Goal: Task Accomplishment & Management: Use online tool/utility

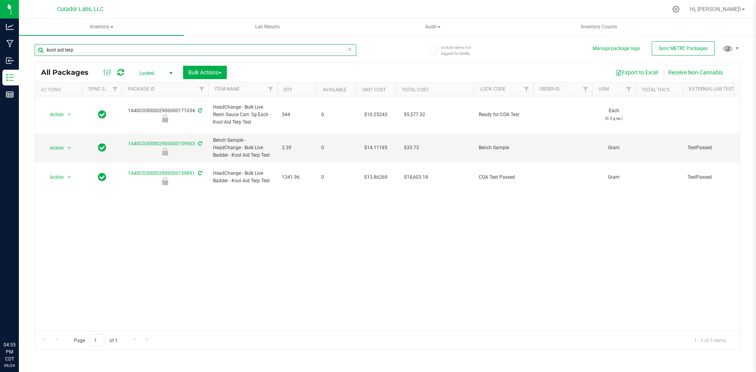
click at [147, 49] on input "kool aid terp" at bounding box center [196, 50] width 322 height 12
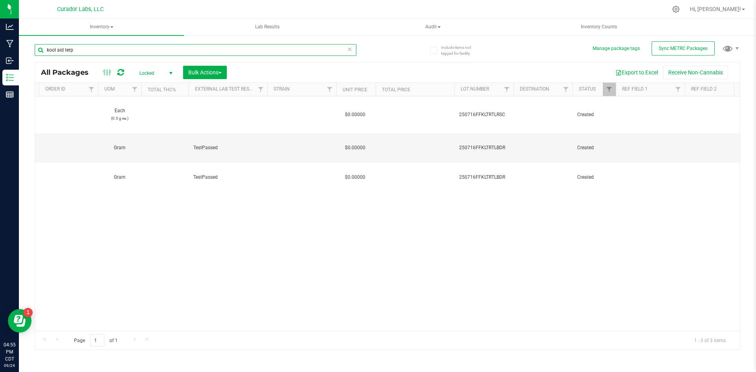
click at [147, 49] on input "kool aid terp" at bounding box center [196, 50] width 322 height 12
type input "frozen paradise"
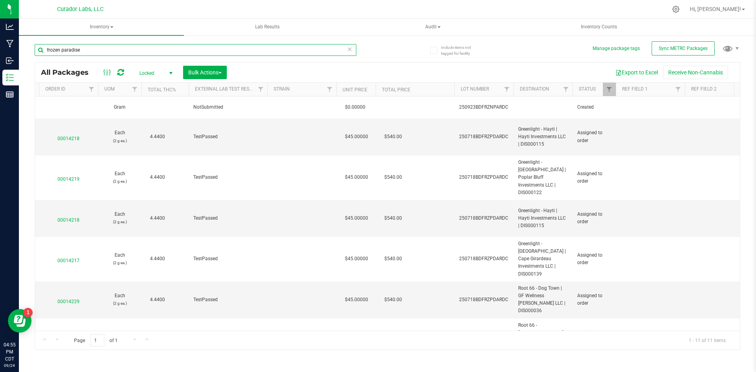
type input "2026-09-23"
type input "[DATE]"
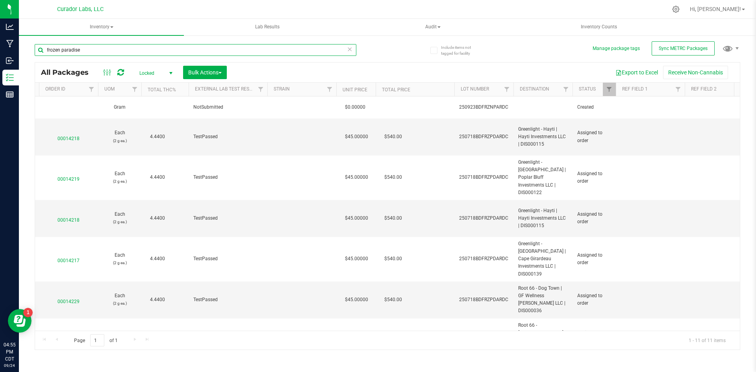
type input "[DATE]"
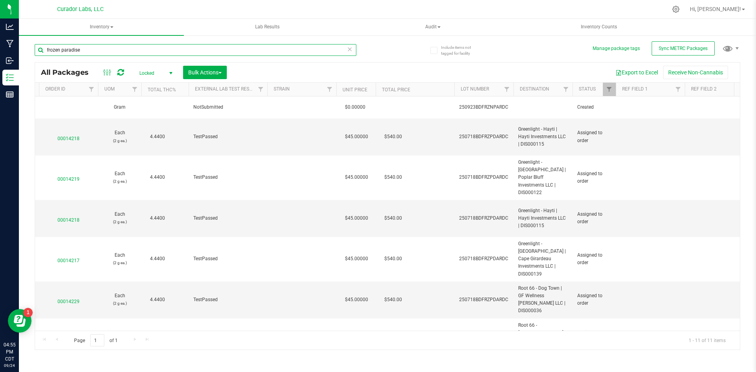
type input "[DATE]"
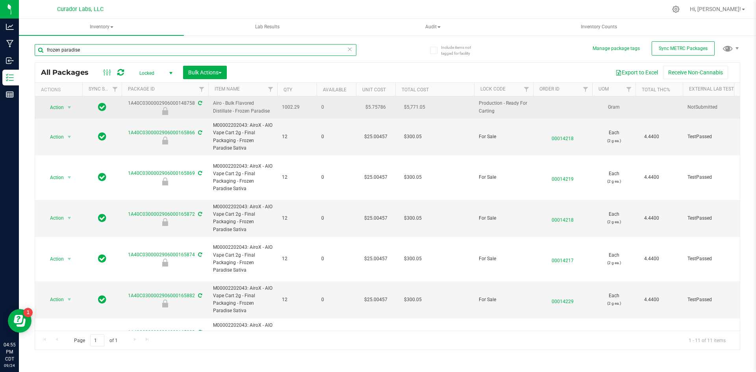
type input "frozen paradise"
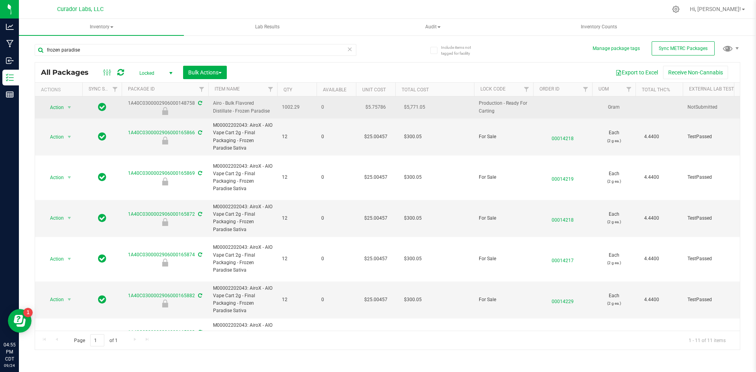
click at [224, 110] on span "Airo - Bulk Flavored Distillate - Frozen Paradise" at bounding box center [242, 107] width 59 height 15
click at [222, 109] on span "Airo - Bulk Flavored Distillate - Frozen Paradise" at bounding box center [242, 107] width 59 height 15
click at [50, 110] on span "Action" at bounding box center [53, 107] width 21 height 11
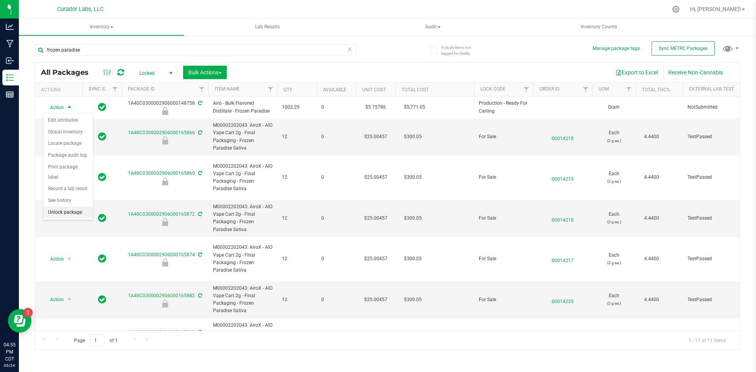
click at [63, 207] on li "Unlock package" at bounding box center [68, 213] width 50 height 12
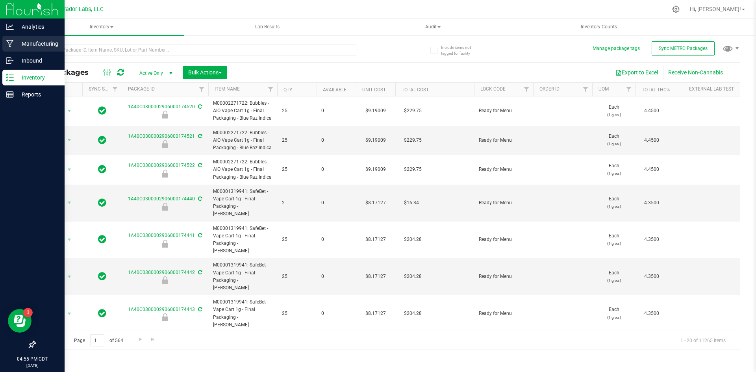
click at [11, 46] on icon at bounding box center [9, 44] width 7 height 8
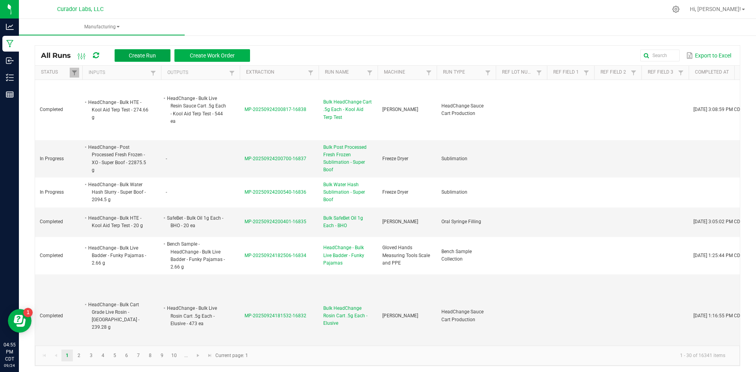
click at [137, 52] on span "Create Run" at bounding box center [142, 55] width 27 height 6
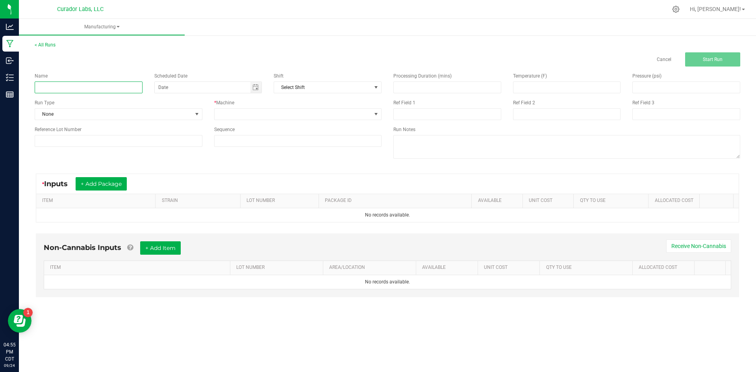
click at [111, 89] on input at bounding box center [89, 88] width 108 height 12
type input "Bulk Airo Vape Cart 2g Each - Frozen Paradise"
click at [109, 111] on span "None" at bounding box center [113, 114] width 157 height 11
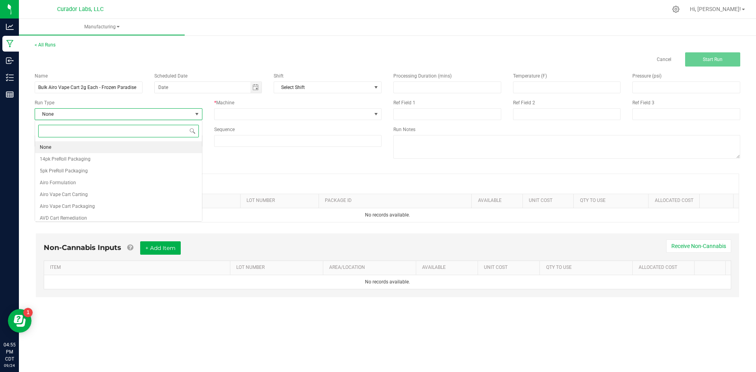
scroll to position [12, 167]
type input "airo"
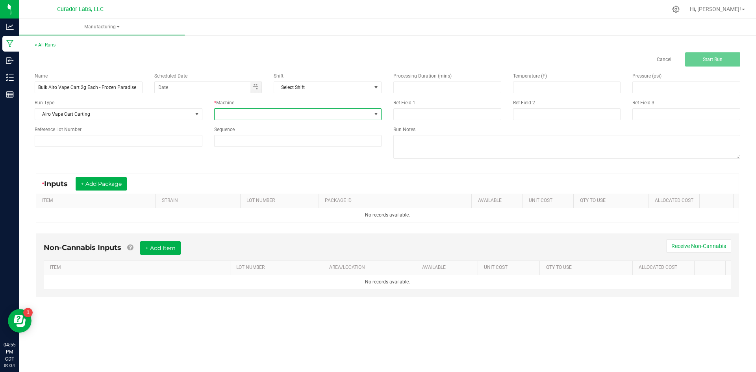
click at [287, 111] on span at bounding box center [293, 114] width 157 height 11
type input "thom"
click at [256, 141] on input at bounding box center [298, 140] width 167 height 11
type input "5"
click at [108, 191] on div "* Inputs + Add Package" at bounding box center [387, 184] width 702 height 20
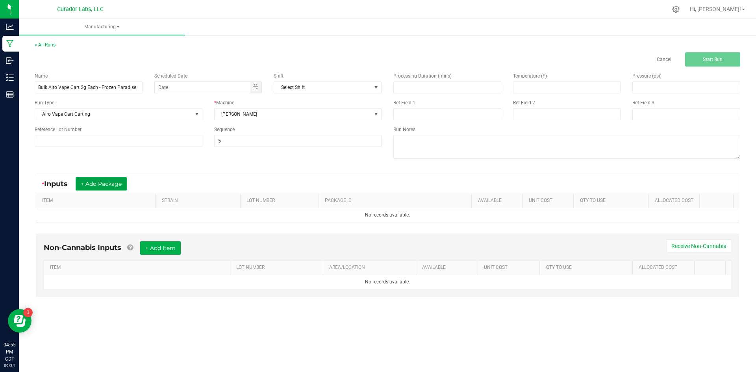
click at [95, 182] on button "+ Add Package" at bounding box center [101, 183] width 51 height 13
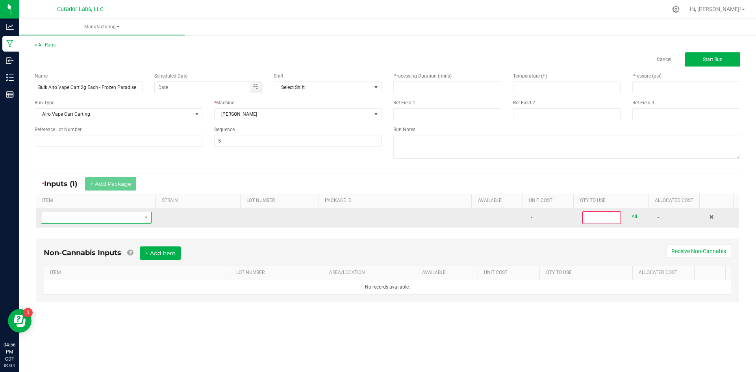
click at [100, 222] on span "NO DATA FOUND" at bounding box center [91, 217] width 100 height 11
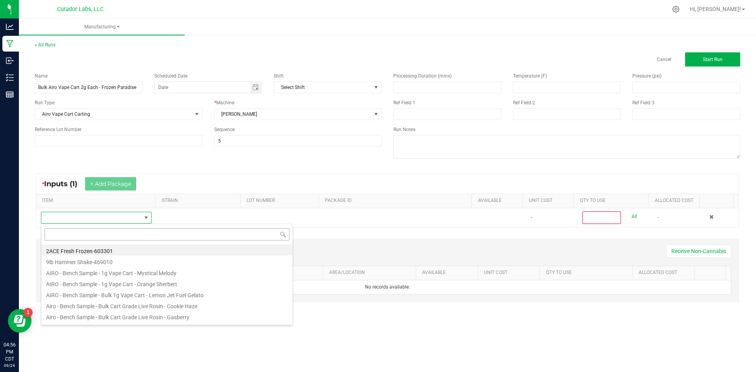
scroll to position [12, 109]
type input "frozen paradise"
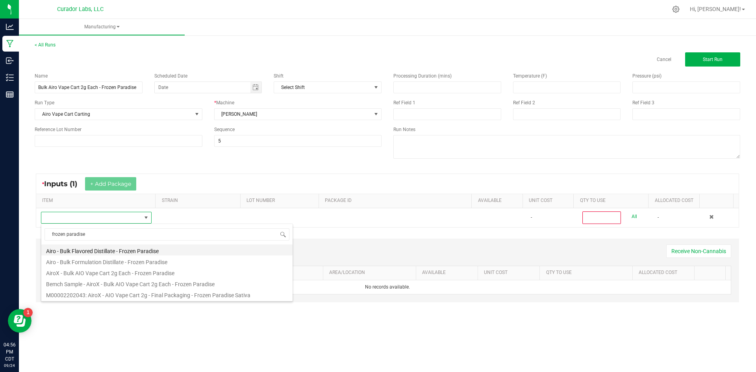
click at [124, 254] on li "Airo - Bulk Flavored Distillate - Frozen Paradise" at bounding box center [166, 250] width 251 height 11
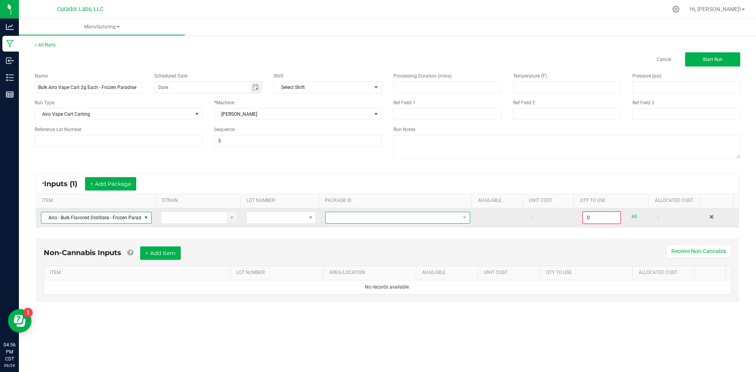
click at [346, 215] on span at bounding box center [393, 217] width 134 height 11
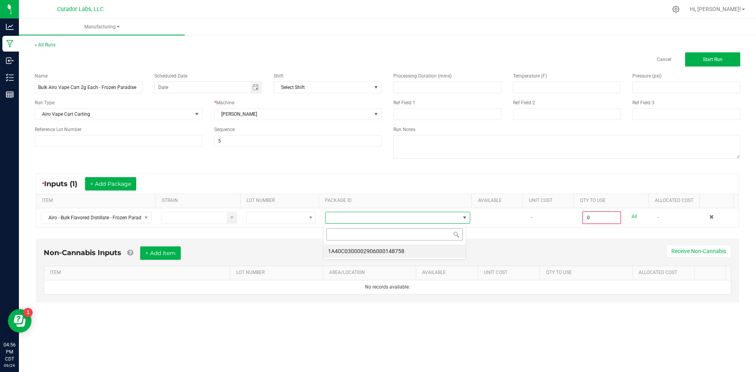
scroll to position [12, 144]
click at [345, 252] on li "1A40C0300002906000148758" at bounding box center [394, 251] width 143 height 13
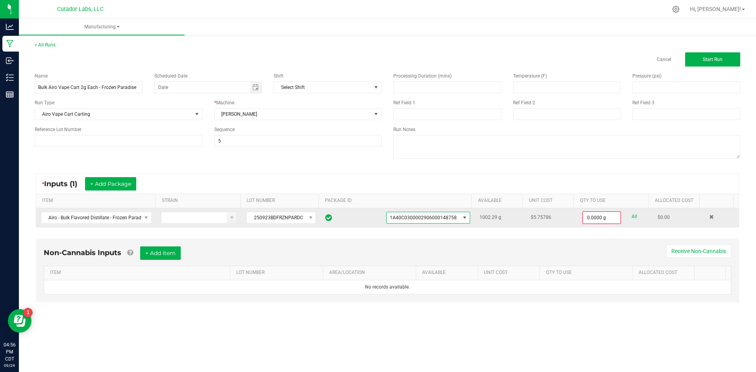
click at [632, 217] on link "All" at bounding box center [635, 216] width 6 height 11
type input "1002.2900 g"
click at [176, 254] on button "+ Add Item" at bounding box center [160, 252] width 41 height 13
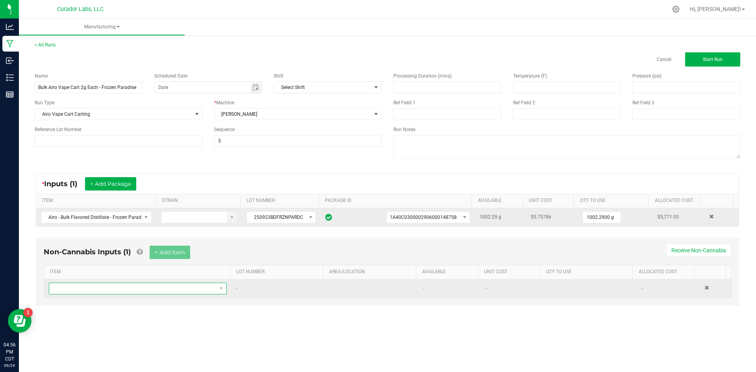
click at [106, 287] on span "NO DATA FOUND" at bounding box center [132, 288] width 167 height 11
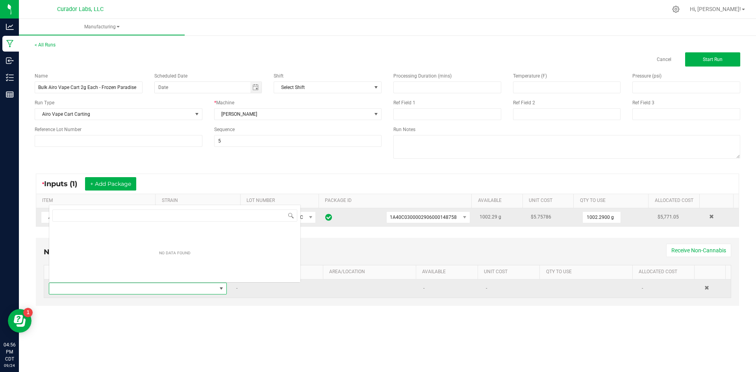
scroll to position [12, 175]
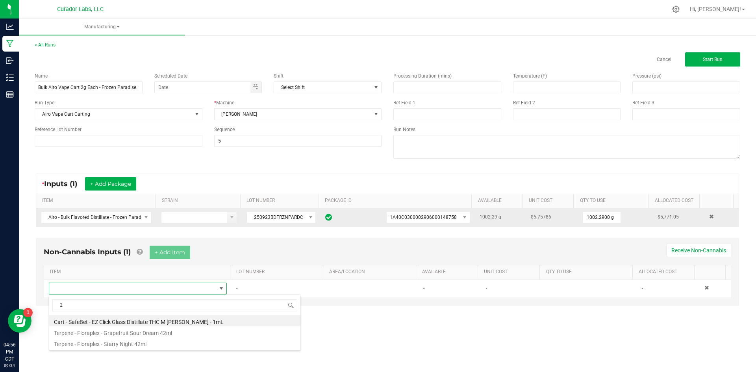
type input "2g"
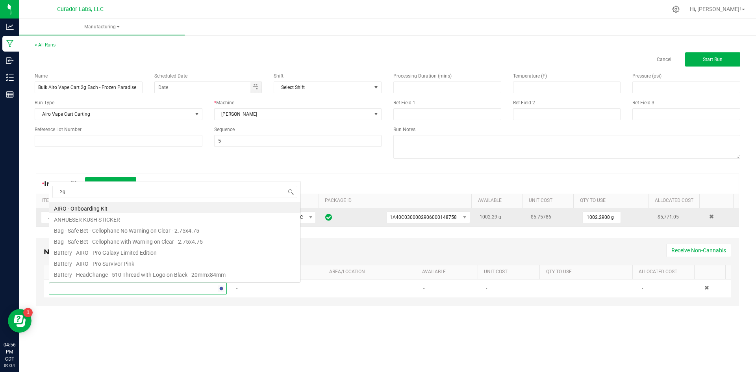
scroll to position [14, 0]
click at [165, 208] on li "Cart - AIRO - AIROX Blade 2g with AIRO Logo and Warning on Dark Grey" at bounding box center [174, 207] width 251 height 11
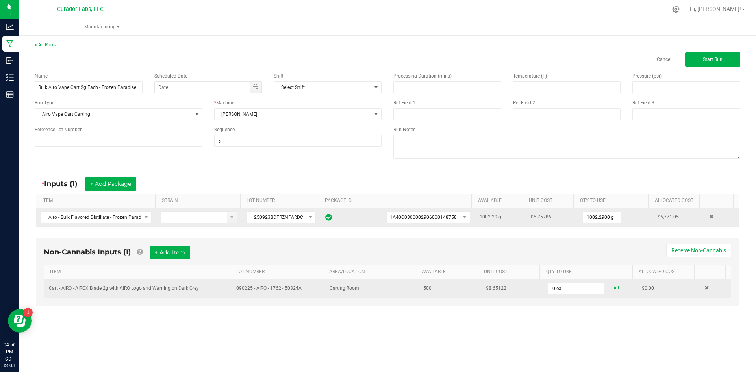
click at [613, 288] on link "All" at bounding box center [616, 288] width 6 height 11
type input "500 ea"
click at [162, 249] on button "+ Add Item" at bounding box center [170, 252] width 41 height 13
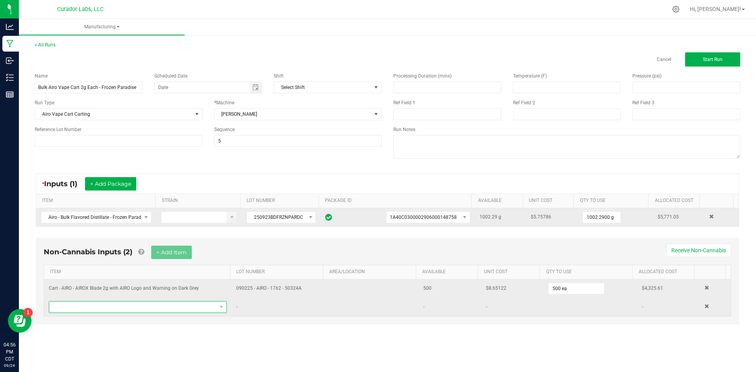
click at [109, 309] on span "NO DATA FOUND" at bounding box center [132, 307] width 167 height 11
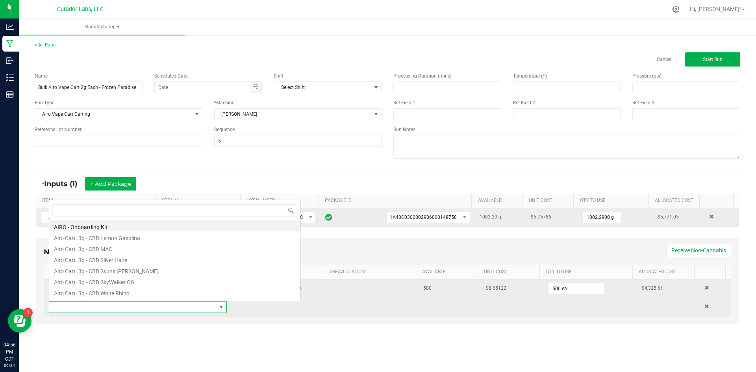
scroll to position [12, 175]
type input "frozen paradise"
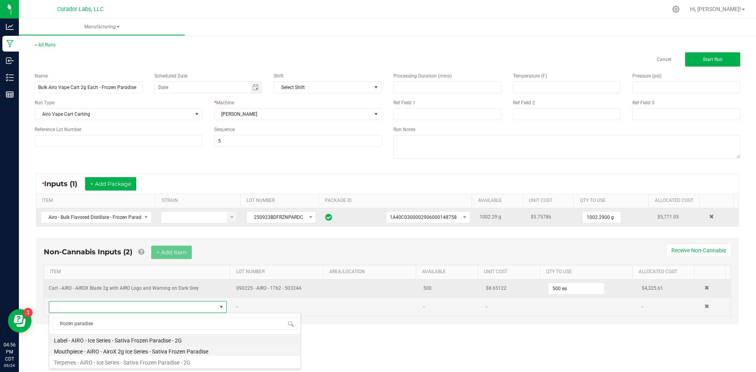
click at [102, 350] on li "Mouthpiece - AIRO - AiroX 2g Ice Series - Sativa Frozen Paradise" at bounding box center [174, 350] width 251 height 11
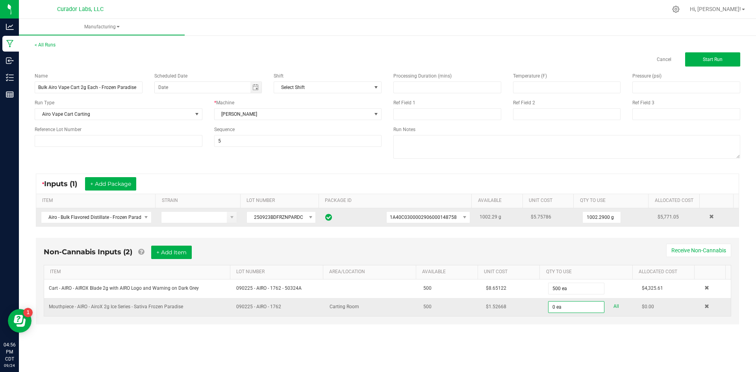
click at [614, 306] on div "All" at bounding box center [616, 306] width 24 height 11
click at [613, 309] on link "All" at bounding box center [616, 306] width 6 height 11
type input "500 ea"
click at [600, 321] on div "Non-Cannabis Inputs (2) + Add Item Receive Non-Cannabis ITEM LOT NUMBER AREA/LO…" at bounding box center [387, 281] width 703 height 87
click at [708, 62] on span "Start Run" at bounding box center [713, 60] width 20 height 6
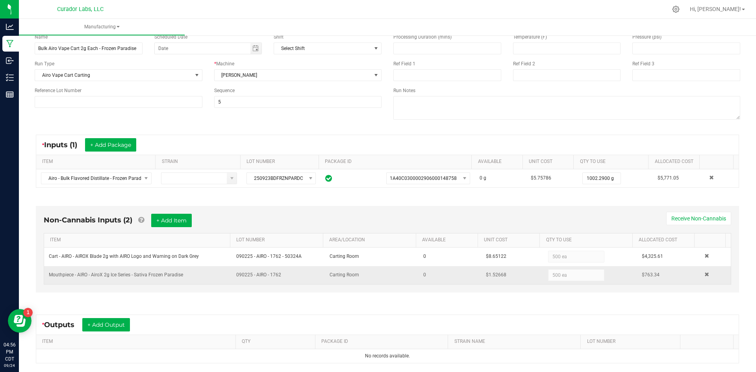
scroll to position [136, 0]
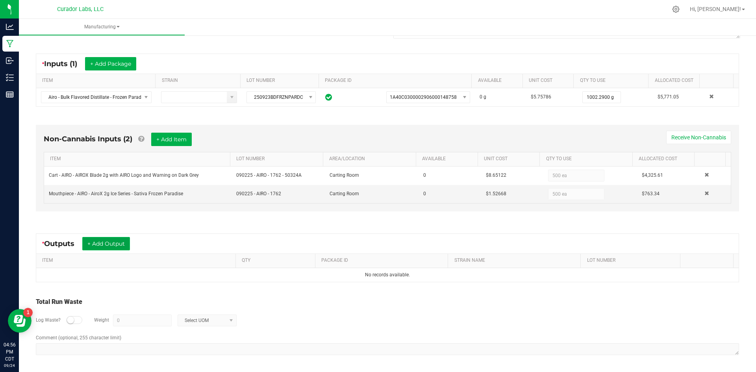
click at [114, 243] on button "+ Add Output" at bounding box center [106, 243] width 48 height 13
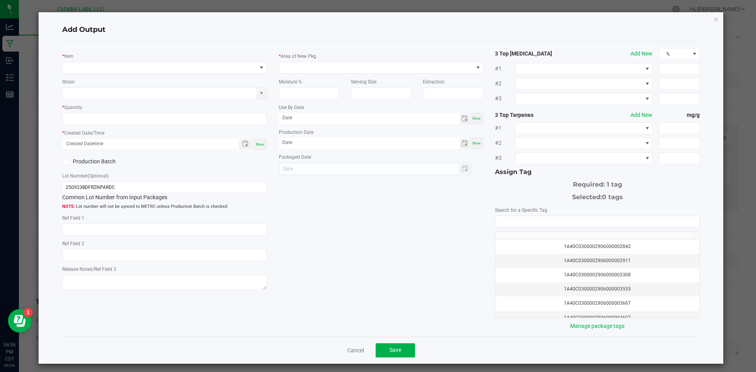
click at [122, 59] on div "* Item" at bounding box center [164, 63] width 205 height 22
click at [122, 76] on div "* Item Strain * Quantity * Created Date/Time Now Production Batch Lot Number (O…" at bounding box center [164, 170] width 217 height 245
click at [124, 69] on span "NO DATA FOUND" at bounding box center [160, 67] width 194 height 11
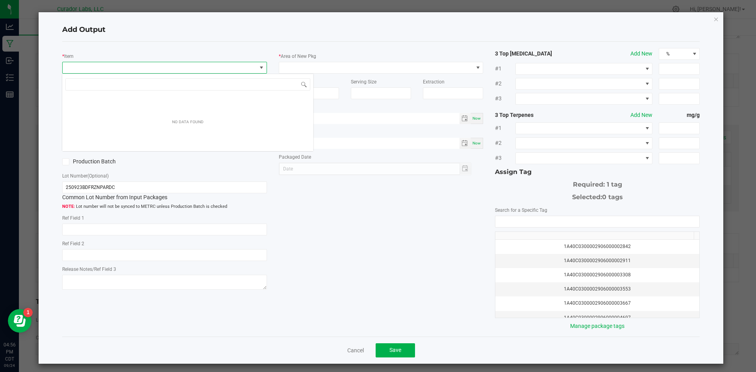
scroll to position [12, 203]
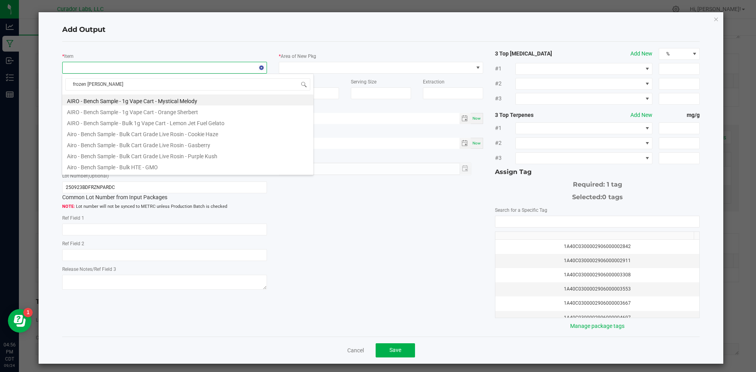
type input "frozen paradise"
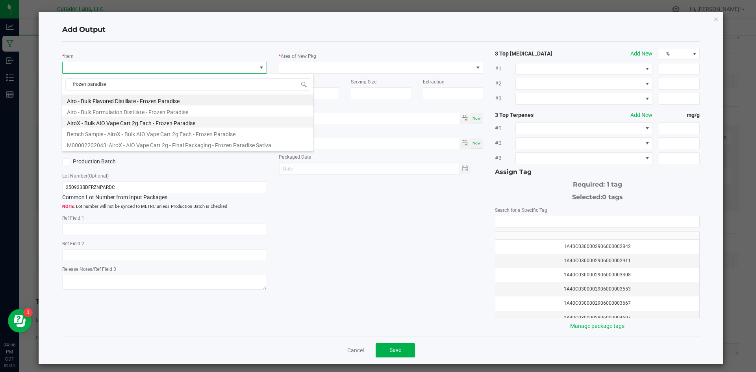
click at [122, 124] on li "AiroX - Bulk AIO Vape Cart 2g Each - Frozen Paradise" at bounding box center [187, 122] width 251 height 11
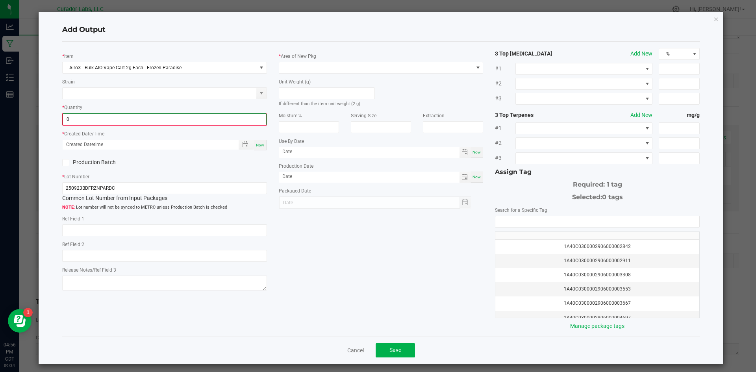
click at [105, 122] on input "0" at bounding box center [164, 119] width 203 height 11
type input "500 ea"
click at [259, 148] on div "Now" at bounding box center [260, 144] width 13 height 11
type input "09/24/2025 4:57 PM"
type input "[DATE]"
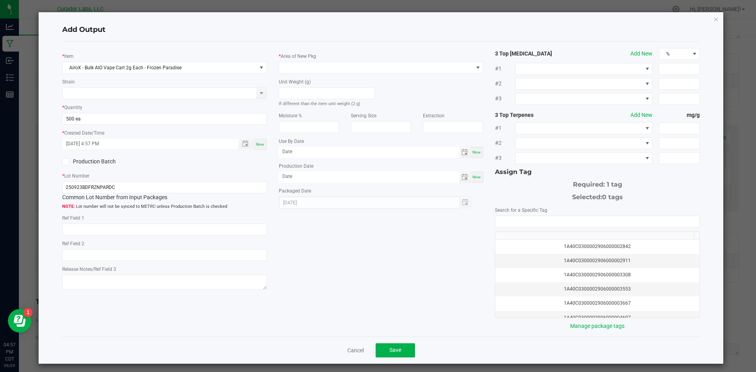
click at [111, 163] on label "Production Batch" at bounding box center [110, 162] width 96 height 8
click at [0, 0] on input "Production Batch" at bounding box center [0, 0] width 0 height 0
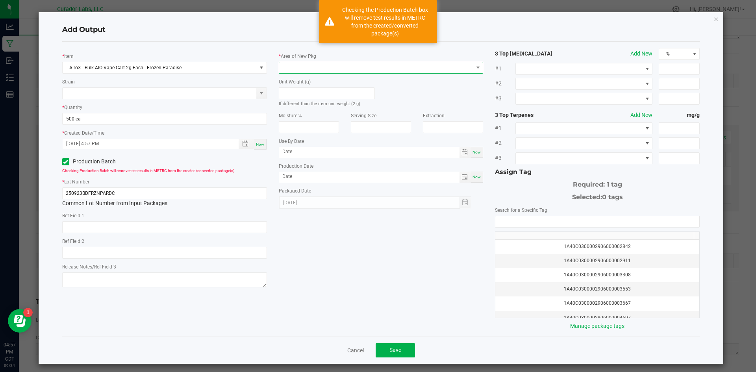
click at [302, 65] on span at bounding box center [376, 67] width 194 height 11
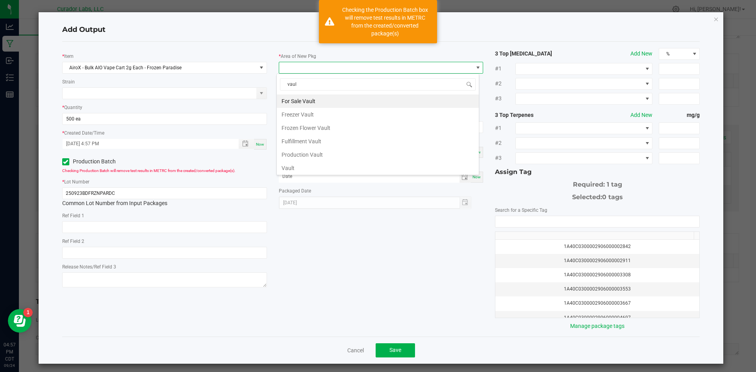
type input "vault"
click at [329, 170] on li "Vault" at bounding box center [378, 167] width 202 height 13
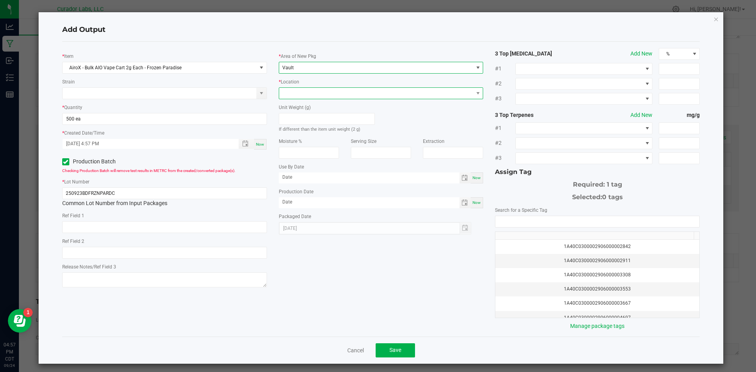
click at [329, 96] on span at bounding box center [376, 93] width 194 height 11
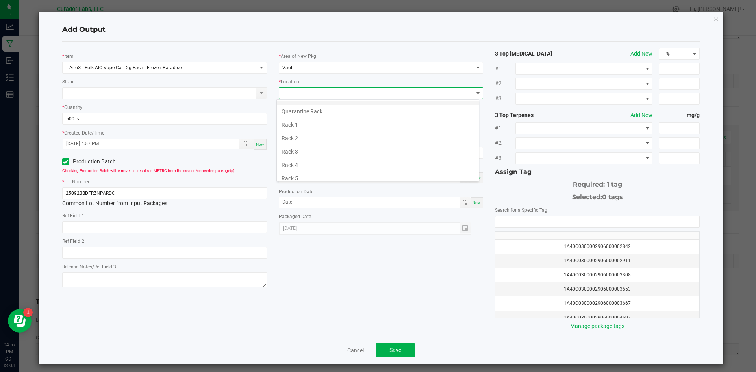
scroll to position [315, 0]
click at [319, 155] on li "Testing Cage" at bounding box center [378, 153] width 202 height 13
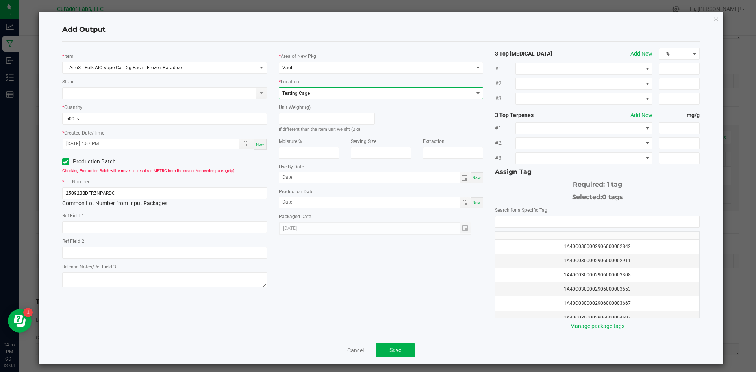
click at [476, 177] on span "Now" at bounding box center [477, 178] width 8 height 4
type input "[DATE]"
click at [473, 203] on span "Now" at bounding box center [477, 202] width 8 height 4
type input "[DATE]"
click at [341, 179] on input "[DATE]" at bounding box center [369, 177] width 181 height 10
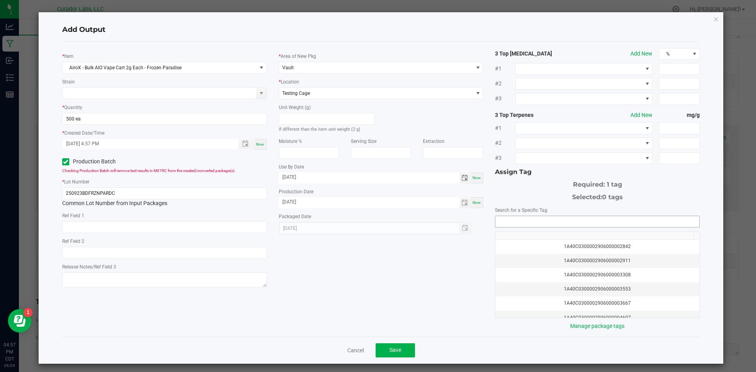
type input "09/24/2026"
click at [530, 217] on input "NO DATA FOUND" at bounding box center [597, 221] width 204 height 11
click at [530, 237] on li "1A40C0300002906000171035" at bounding box center [593, 235] width 202 height 13
type input "1A40C0300002906000171035"
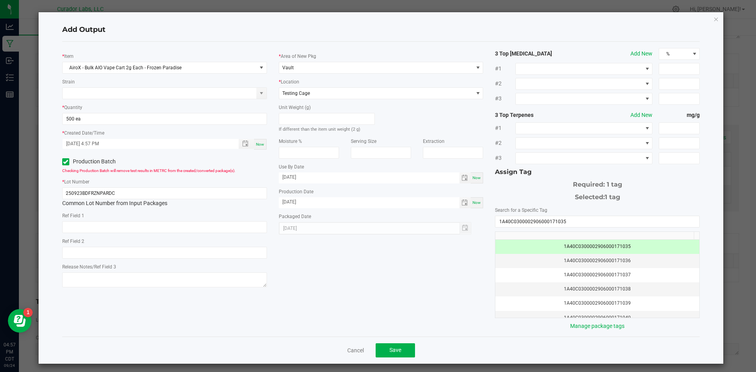
click at [419, 274] on div "* Item AiroX - Bulk AIO Vape Cart 2g Each - Frozen Paradise Strain * Quantity 5…" at bounding box center [381, 189] width 650 height 282
click at [389, 353] on span "Save" at bounding box center [395, 350] width 12 height 6
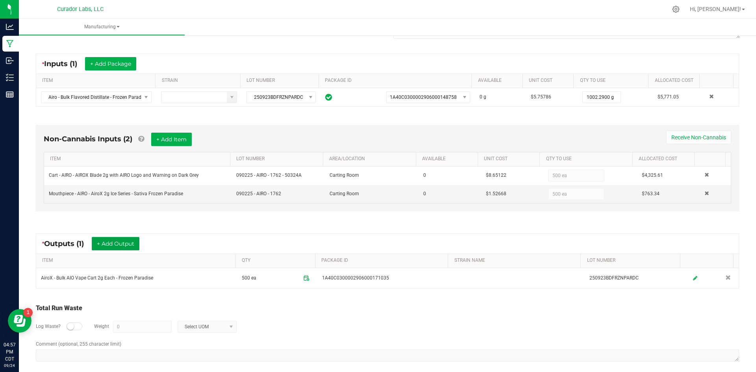
scroll to position [0, 0]
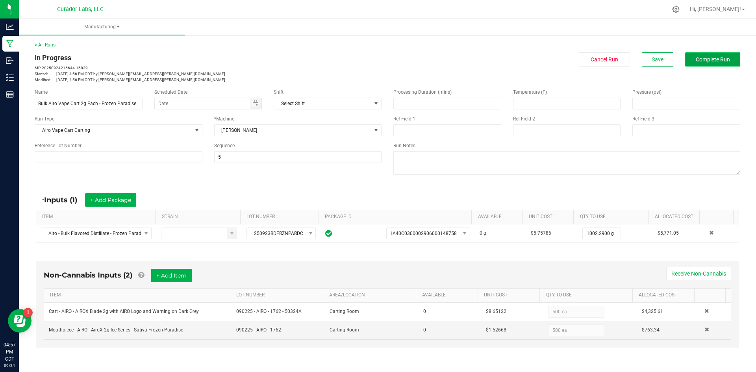
click at [714, 62] on span "Complete Run" at bounding box center [713, 59] width 34 height 6
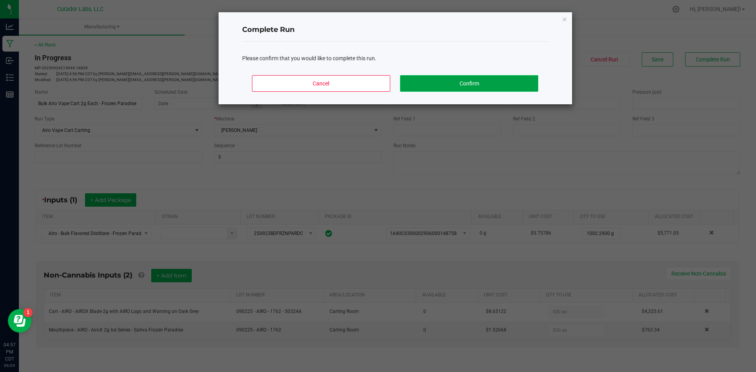
click at [419, 82] on button "Confirm" at bounding box center [469, 83] width 138 height 17
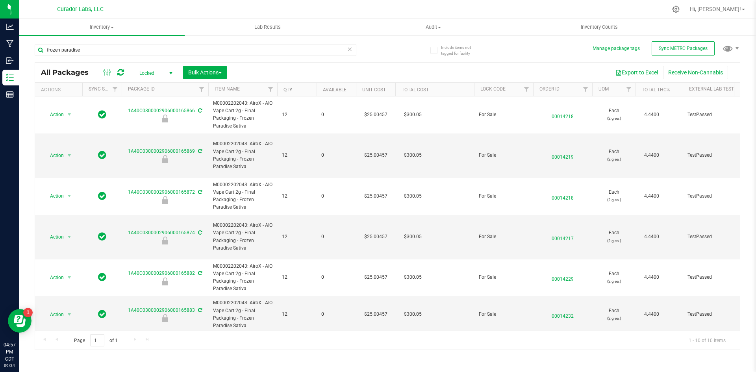
click at [289, 89] on link "Qty" at bounding box center [288, 90] width 9 height 6
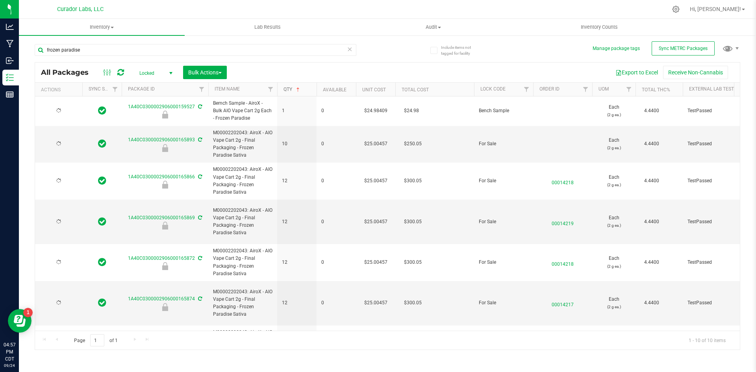
type input "[DATE]"
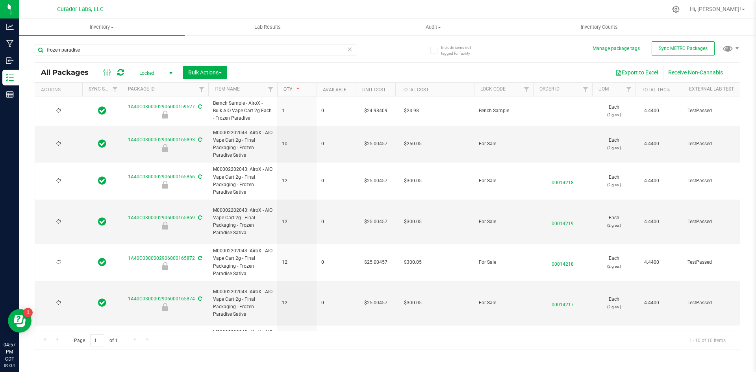
type input "[DATE]"
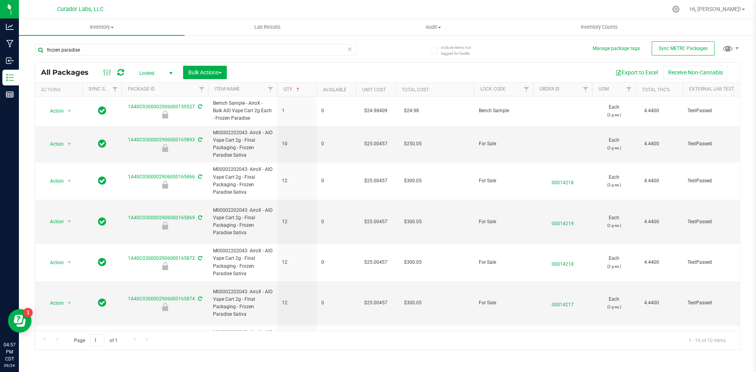
click at [168, 76] on span "select" at bounding box center [171, 73] width 6 height 6
click at [152, 87] on li "Active Only" at bounding box center [154, 86] width 43 height 12
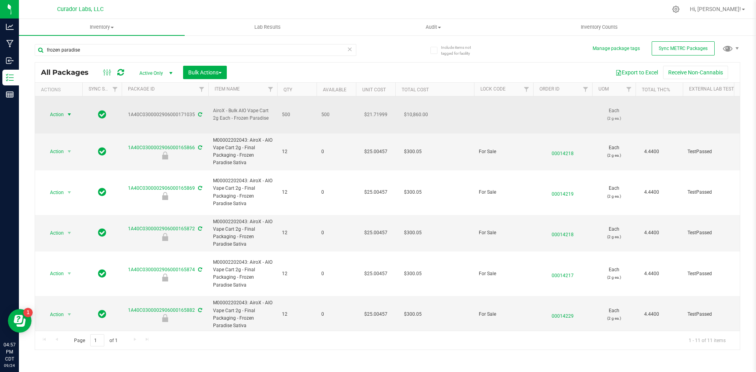
click at [52, 109] on span "Action" at bounding box center [53, 114] width 21 height 11
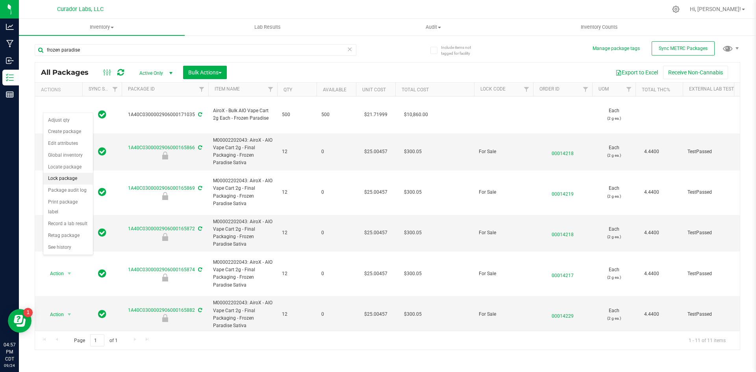
click at [63, 176] on li "Lock package" at bounding box center [68, 179] width 50 height 12
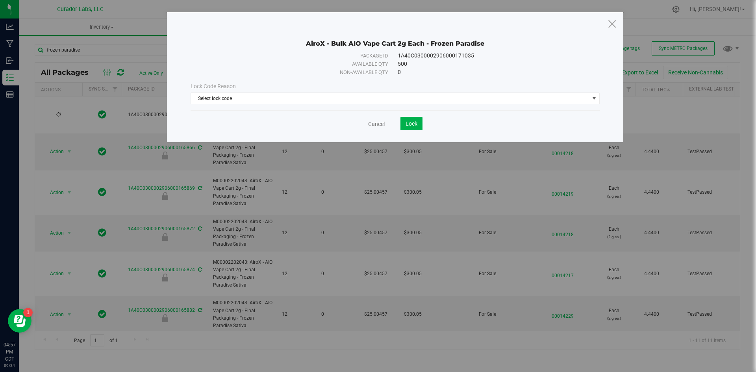
click at [347, 107] on div "Lock Code Reason Select lock code Select lock code Quarantine Lock Ready for Me…" at bounding box center [395, 93] width 421 height 34
click at [345, 101] on span "Select lock code" at bounding box center [390, 98] width 398 height 11
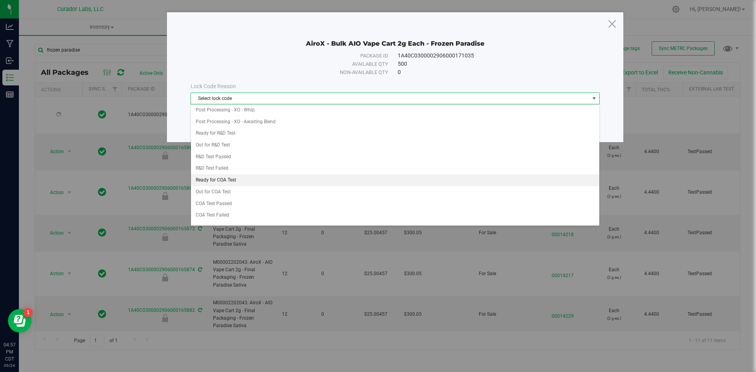
scroll to position [236, 0]
click at [228, 180] on li "Ready for COA Test" at bounding box center [395, 180] width 408 height 12
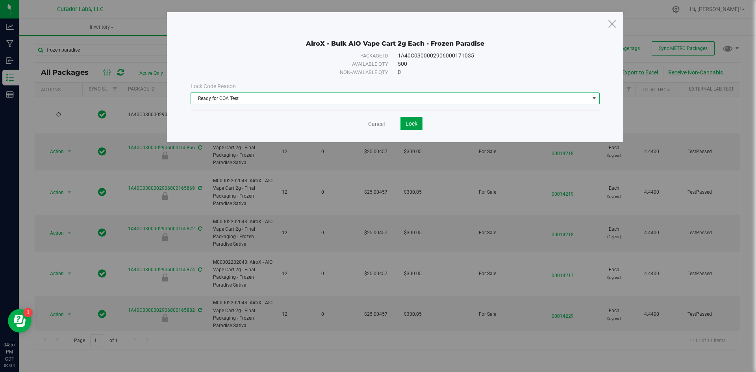
click at [404, 124] on button "Lock" at bounding box center [411, 123] width 22 height 13
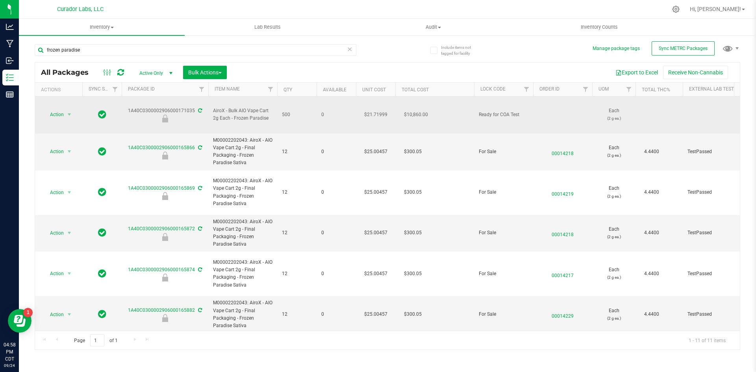
click at [251, 111] on span "AiroX - Bulk AIO Vape Cart 2g Each - Frozen Paradise" at bounding box center [242, 114] width 59 height 15
click at [246, 112] on span "AiroX - Bulk AIO Vape Cart 2g Each - Frozen Paradise" at bounding box center [242, 114] width 59 height 15
click at [246, 113] on span "AiroX - Bulk AIO Vape Cart 2g Each - Frozen Paradise" at bounding box center [242, 114] width 59 height 15
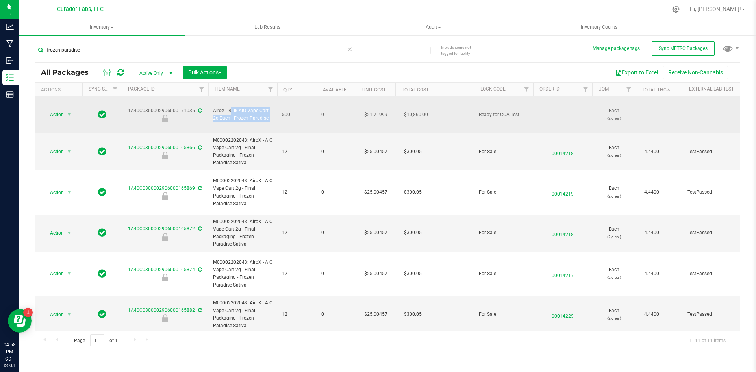
click at [246, 113] on span "AiroX - Bulk AIO Vape Cart 2g Each - Frozen Paradise" at bounding box center [242, 114] width 59 height 15
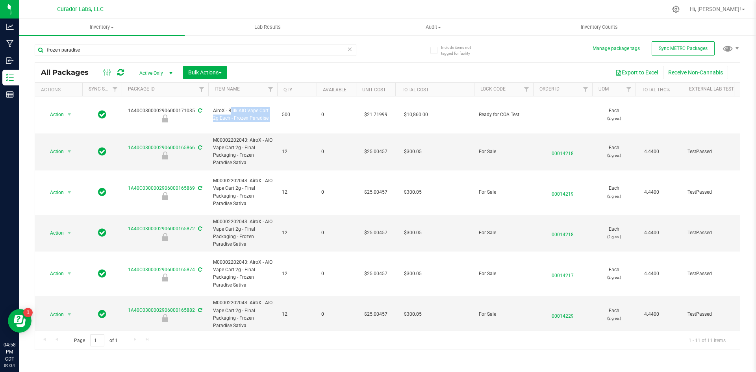
copy tr "AiroX - Bulk AIO Vape Cart 2g Each - Frozen Paradise"
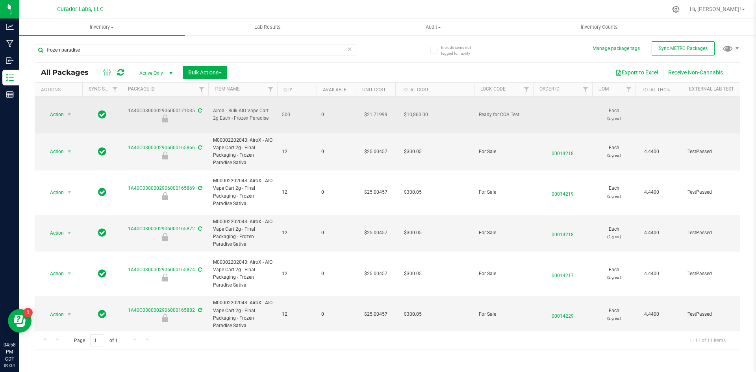
click at [166, 107] on div "1A40C0300002906000171035" at bounding box center [164, 114] width 89 height 15
copy div "1A40C0300002906000171035"
click at [238, 107] on span "AiroX - Bulk AIO Vape Cart 2g Each - Frozen Paradise" at bounding box center [242, 114] width 59 height 15
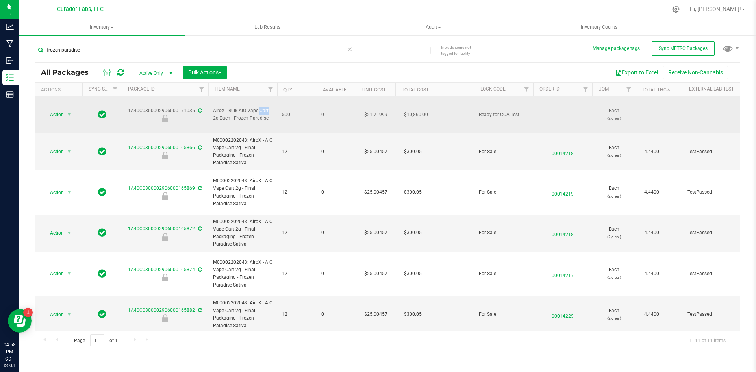
click at [238, 107] on span "AiroX - Bulk AIO Vape Cart 2g Each - Frozen Paradise" at bounding box center [242, 114] width 59 height 15
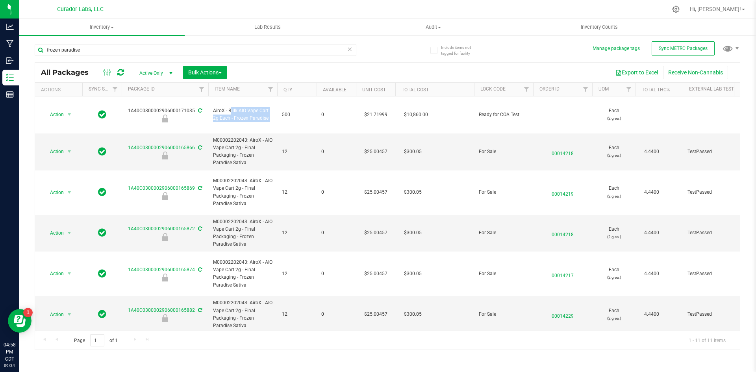
copy tr "AiroX - Bulk AIO Vape Cart 2g Each - Frozen Paradise"
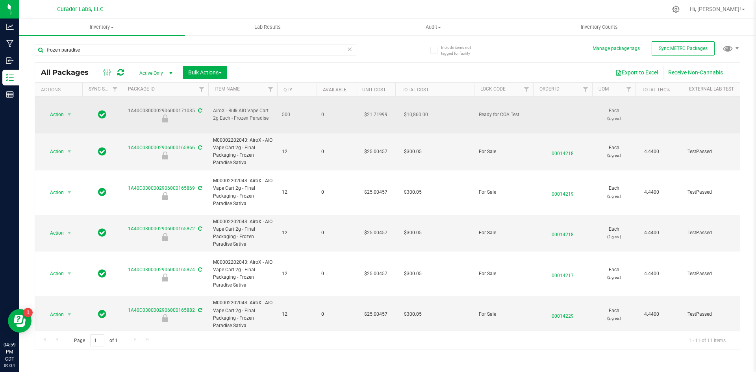
click at [180, 107] on div "1A40C0300002906000171035" at bounding box center [164, 114] width 89 height 15
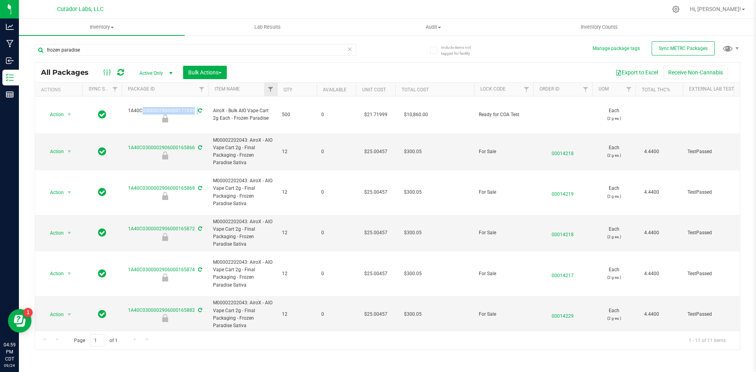
copy div "1A40C0300002906000171035"
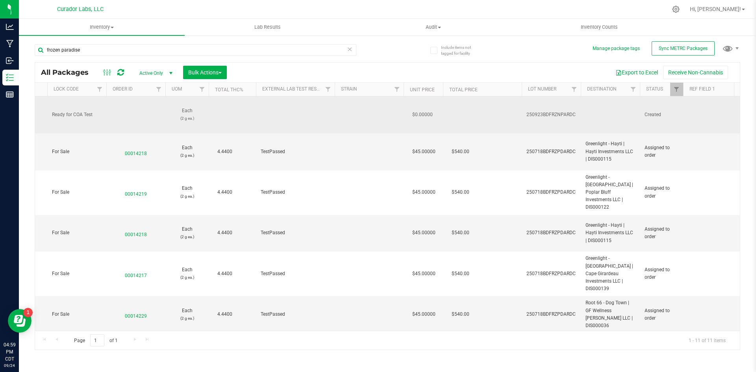
click at [536, 111] on span "250923BDFRZNPARDC" at bounding box center [551, 114] width 50 height 7
click at [536, 111] on input "250923BDFRZNPARDC" at bounding box center [549, 115] width 56 height 12
